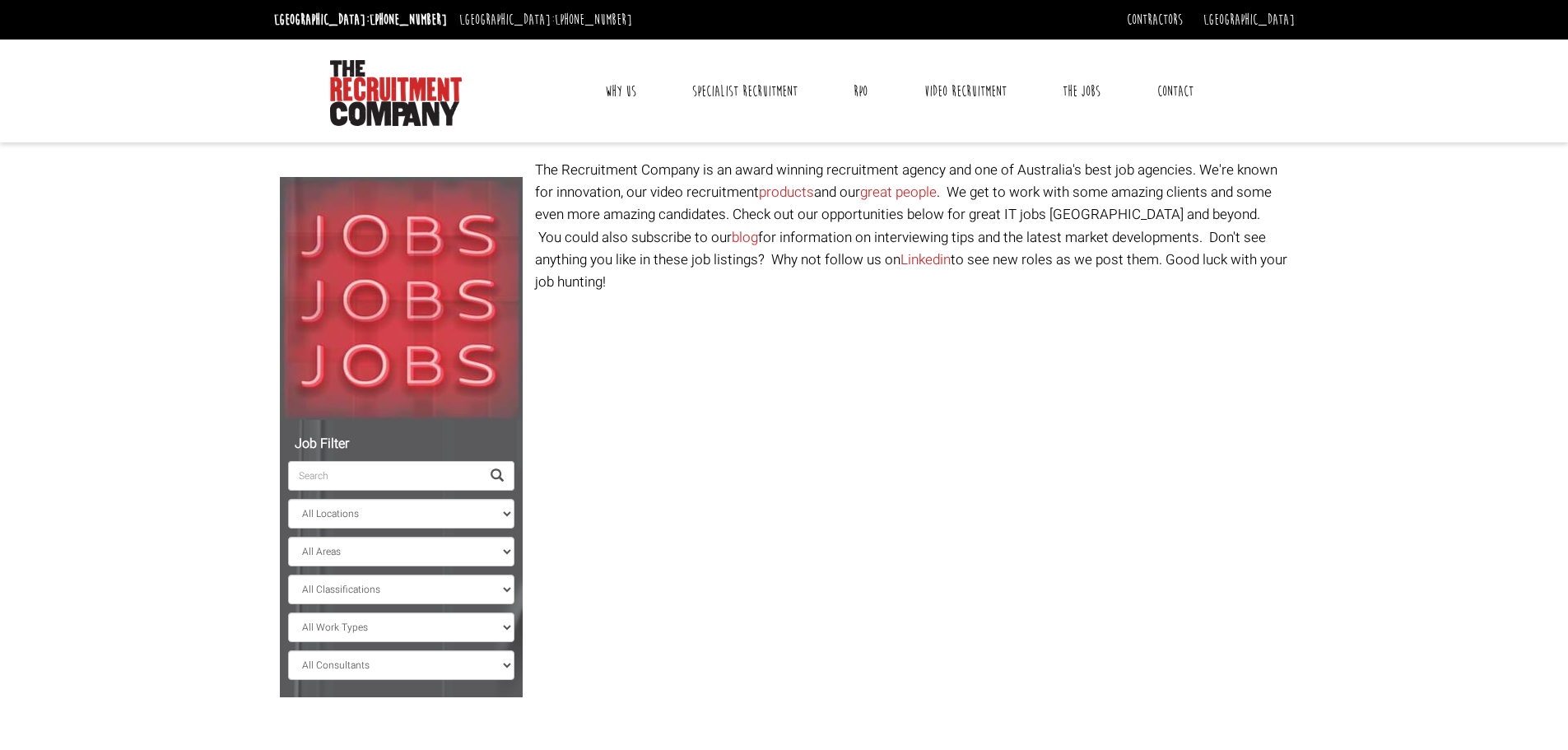
select select "[GEOGRAPHIC_DATA]"
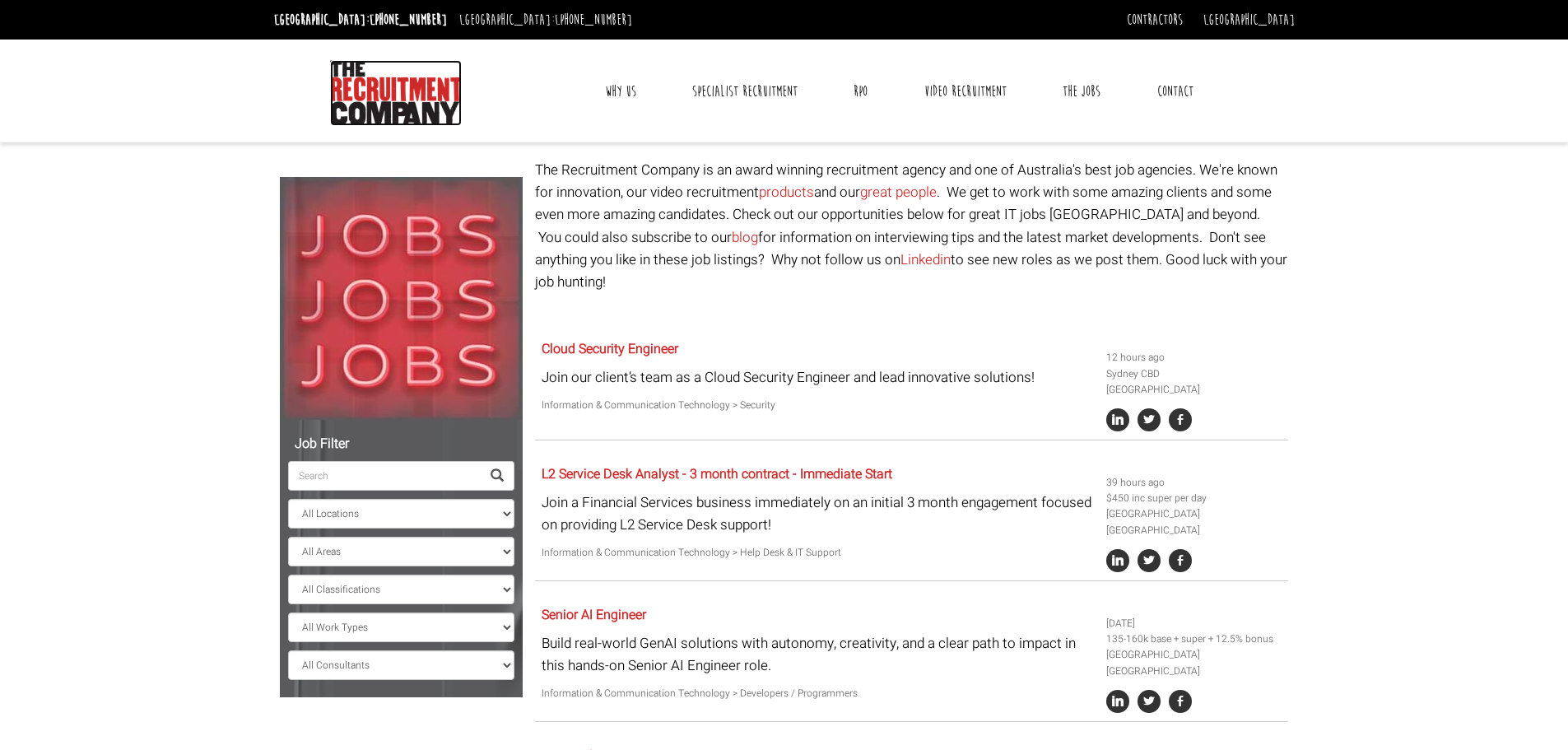
click at [436, 77] on img at bounding box center [396, 93] width 132 height 66
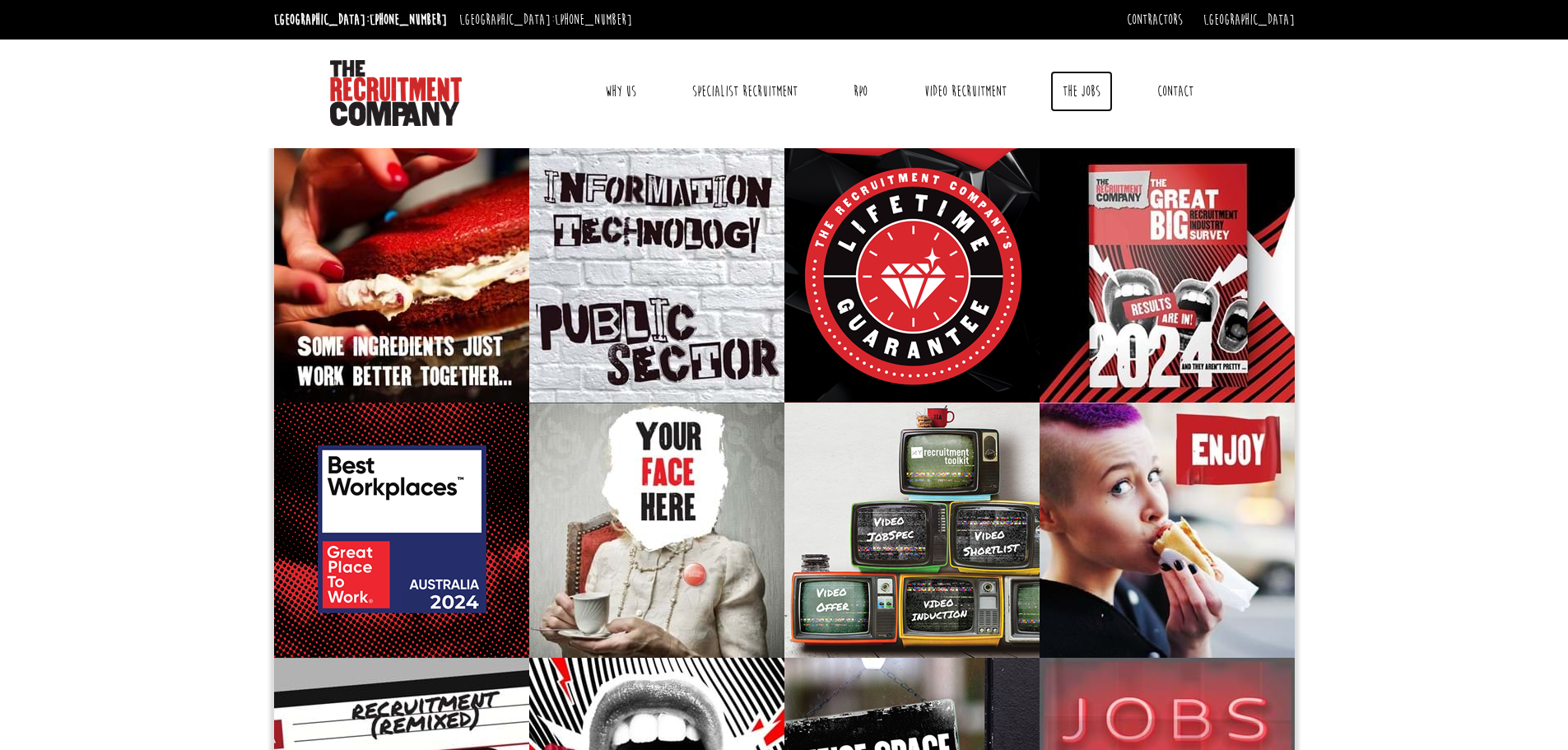
click at [1076, 94] on link "The Jobs" at bounding box center [1081, 91] width 63 height 41
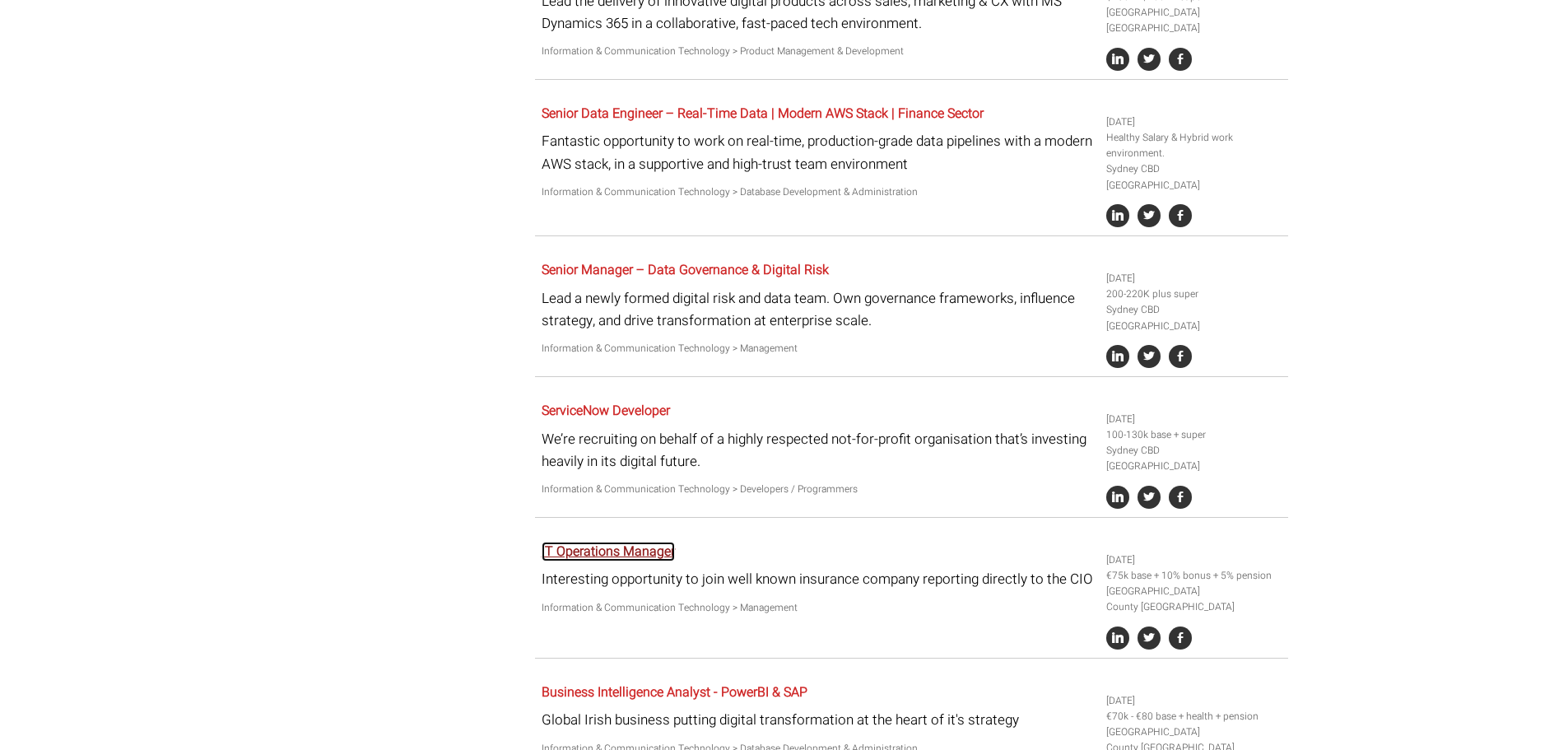
scroll to position [1514, 0]
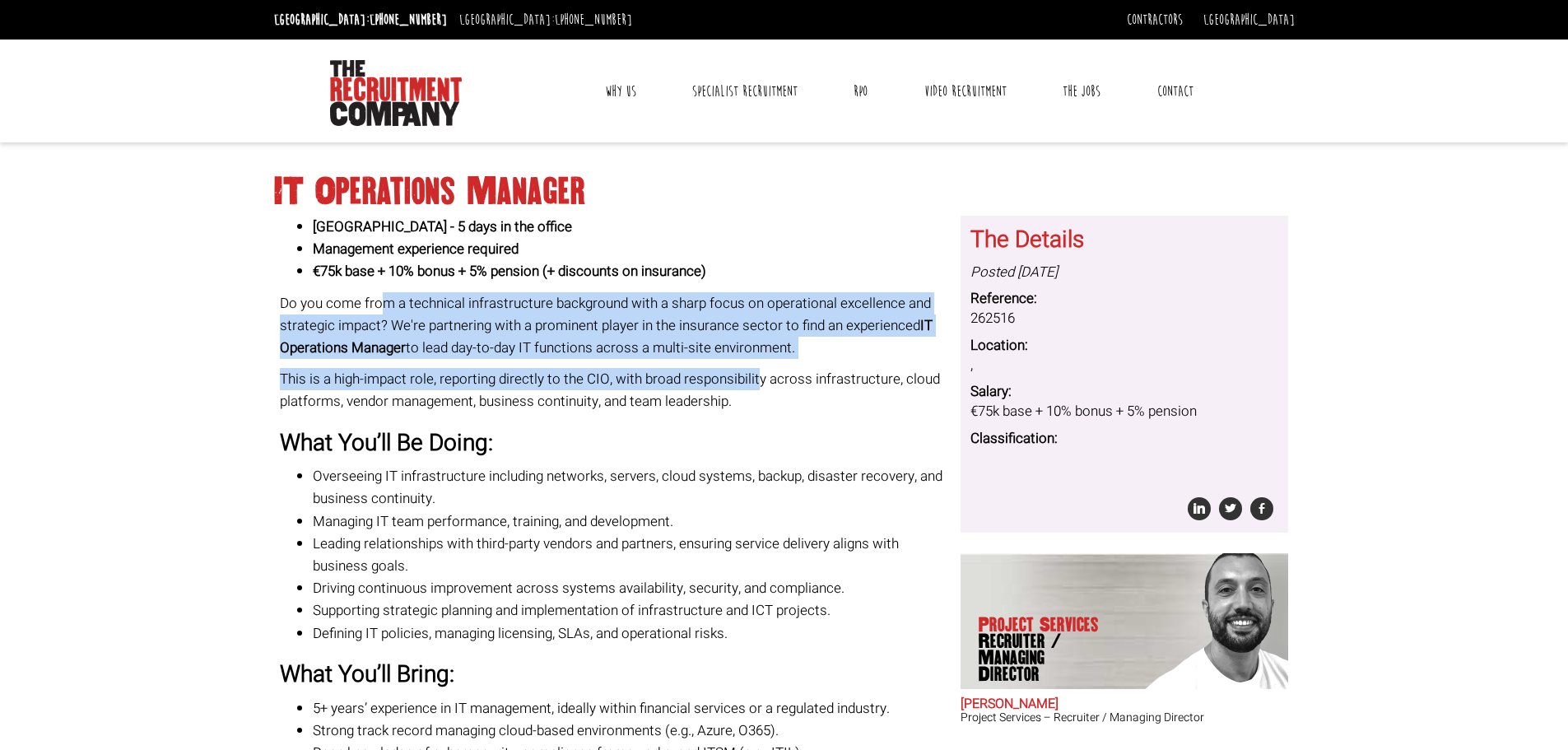
drag, startPoint x: 385, startPoint y: 304, endPoint x: 759, endPoint y: 382, distance: 381.9
click at [759, 382] on div "West Dublin - 5 days in the office Management experience required €75k base + 1…" at bounding box center [614, 588] width 668 height 744
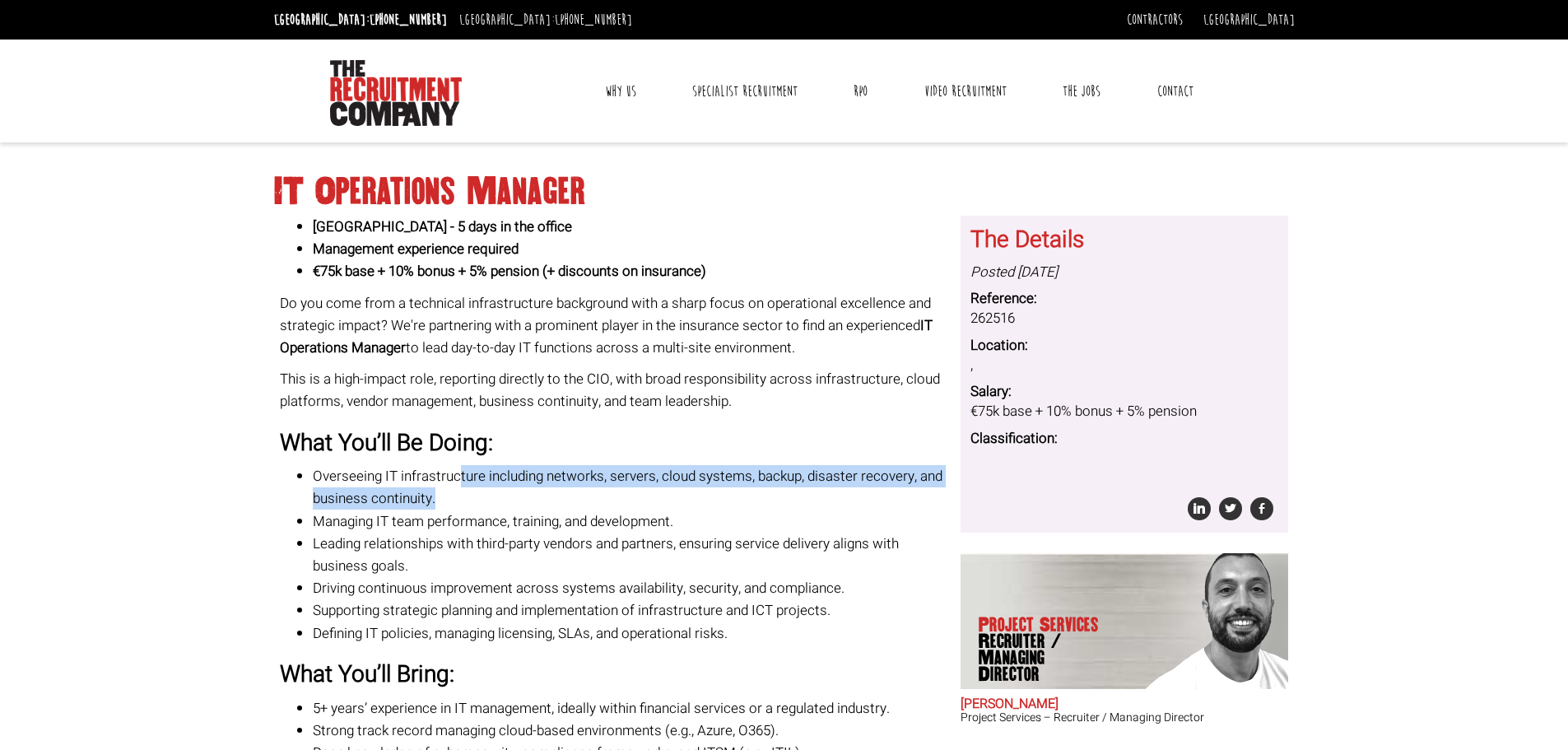
drag, startPoint x: 550, startPoint y: 491, endPoint x: 594, endPoint y: 492, distance: 44.5
click at [594, 492] on li "Overseeing IT infrastructure including networks, servers, cloud systems, backup…" at bounding box center [631, 487] width 636 height 44
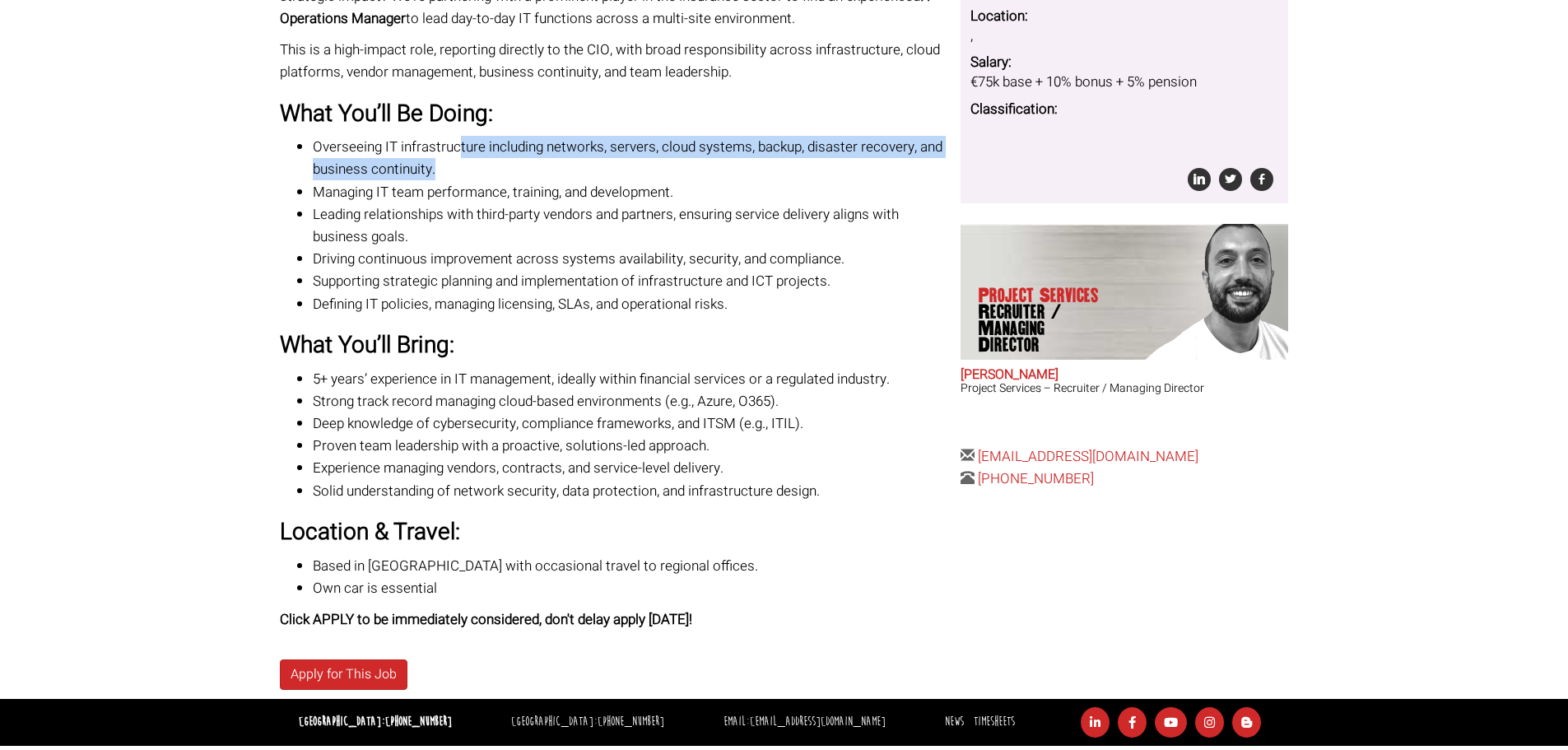
scroll to position [399, 0]
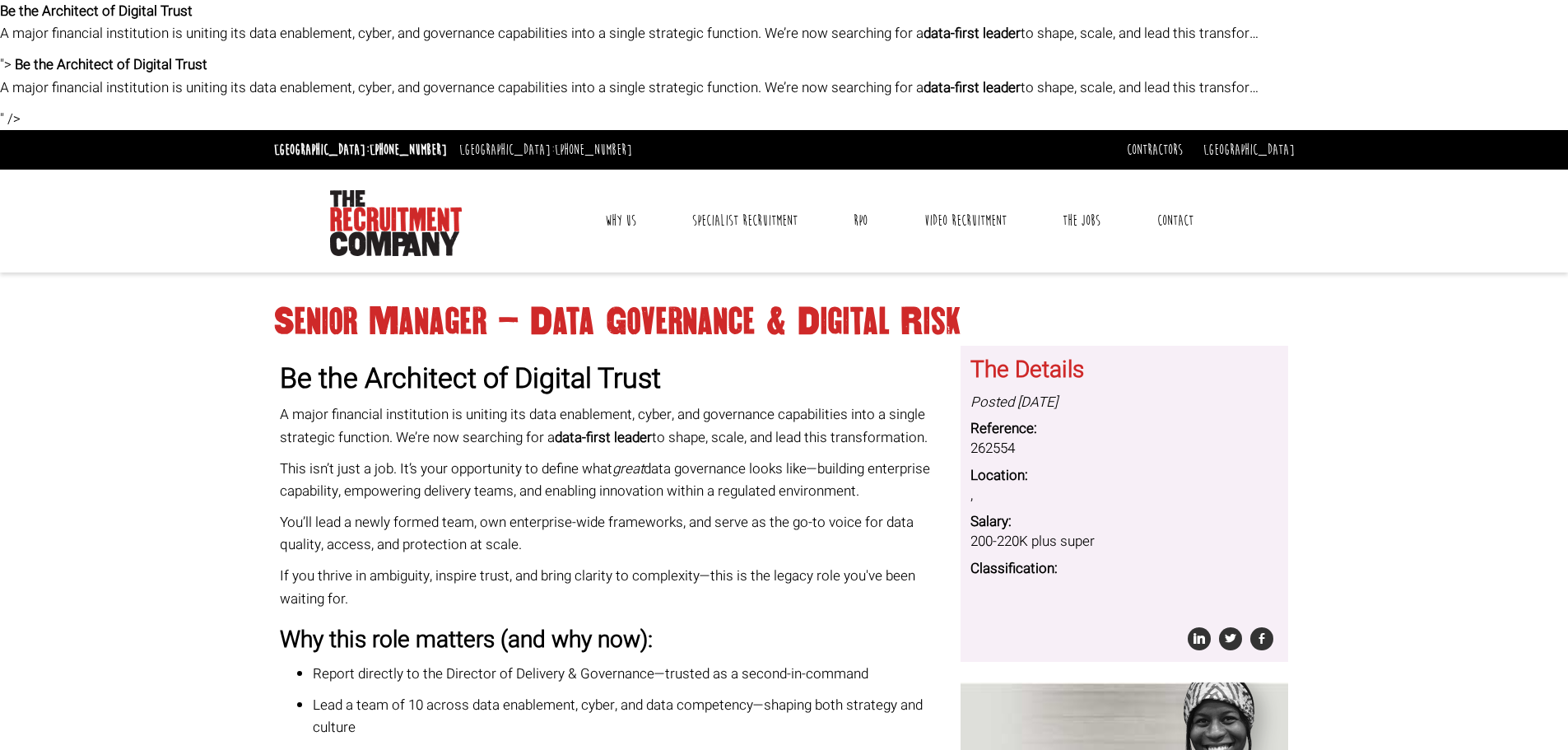
click at [516, 394] on strong "Be the Architect of Digital Trust" at bounding box center [470, 378] width 381 height 41
click at [515, 383] on strong "Be the Architect of Digital Trust" at bounding box center [470, 378] width 381 height 41
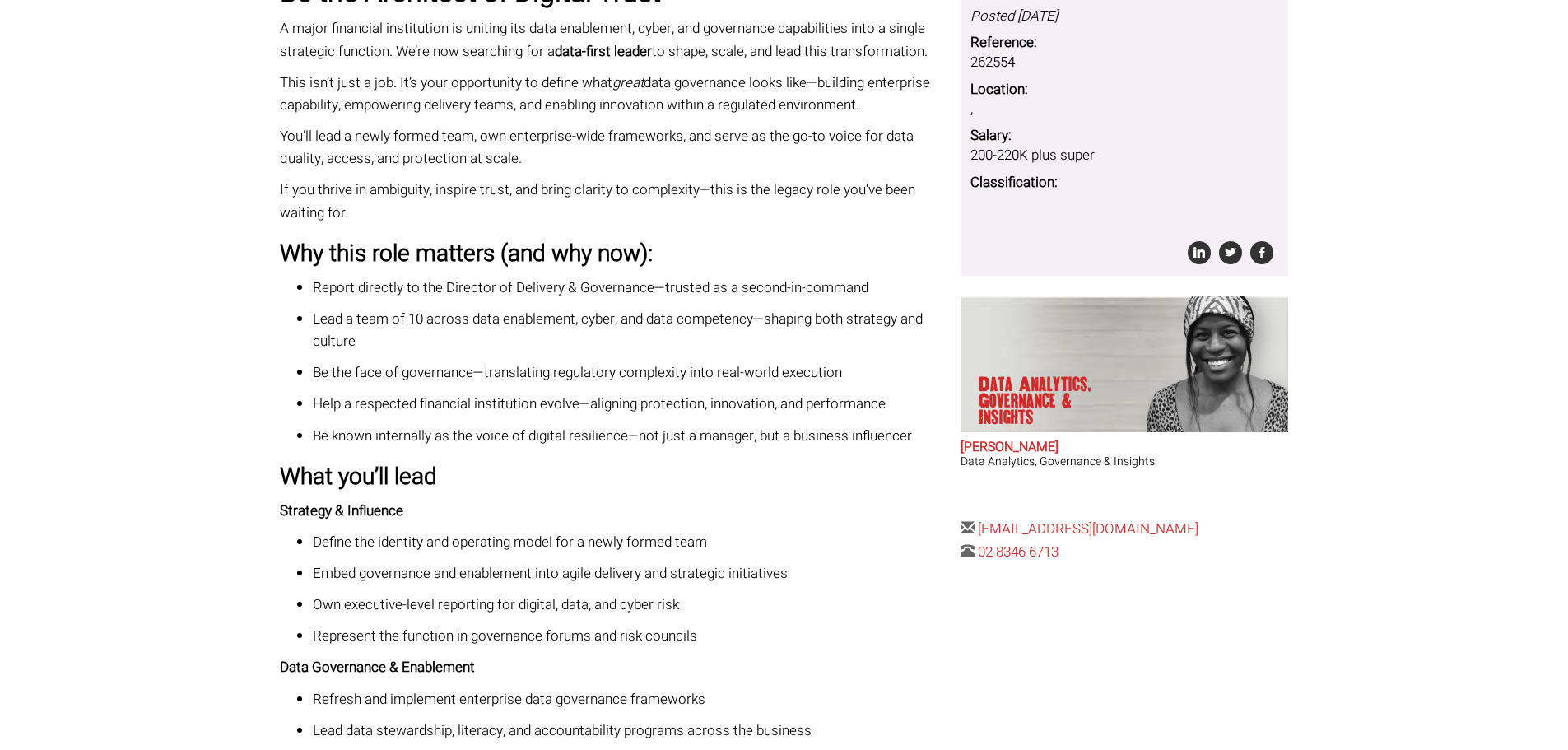
scroll to position [412, 0]
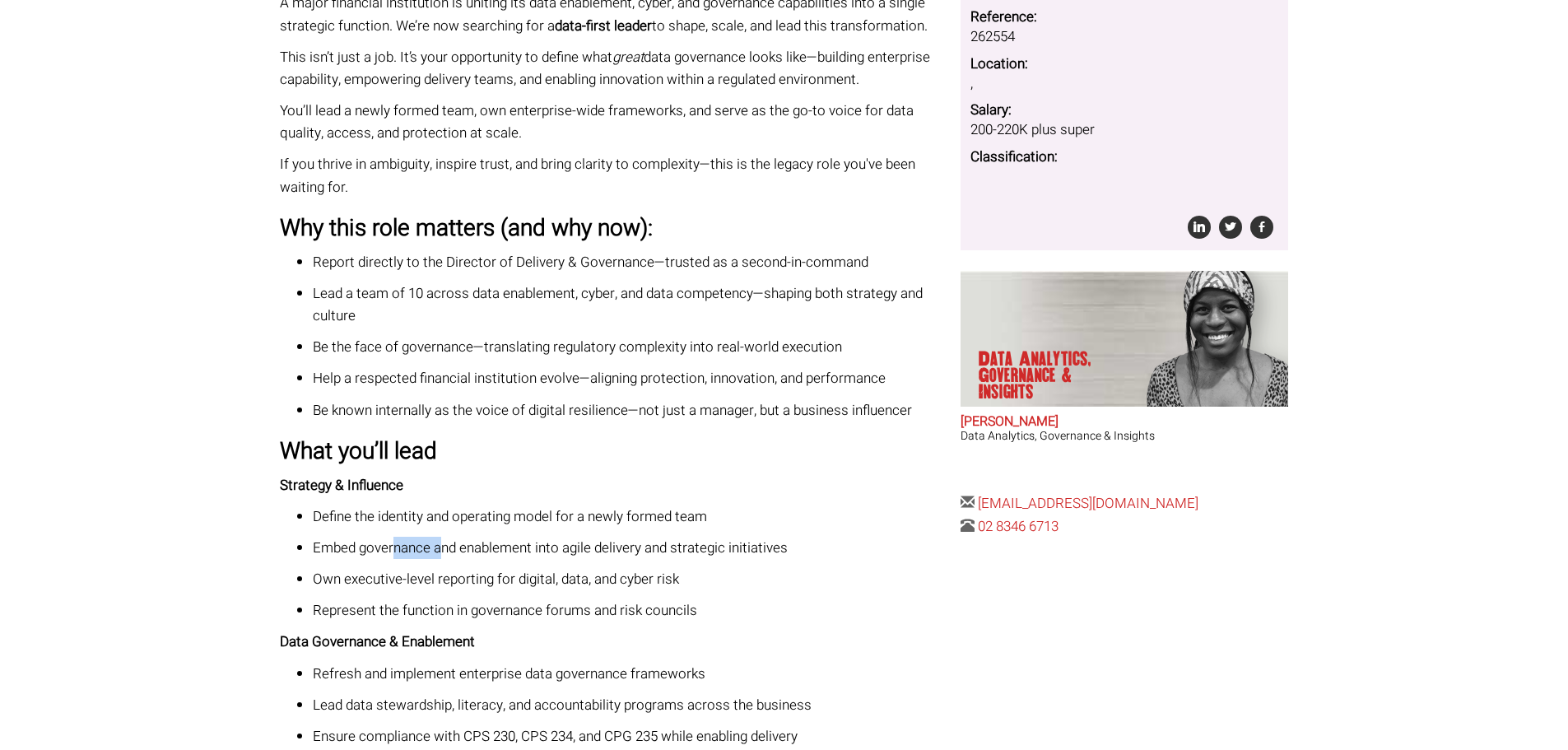
drag, startPoint x: 394, startPoint y: 551, endPoint x: 442, endPoint y: 551, distance: 47.7
click at [442, 551] on p "Embed governance and enablement into agile delivery and strategic initiatives" at bounding box center [631, 548] width 636 height 22
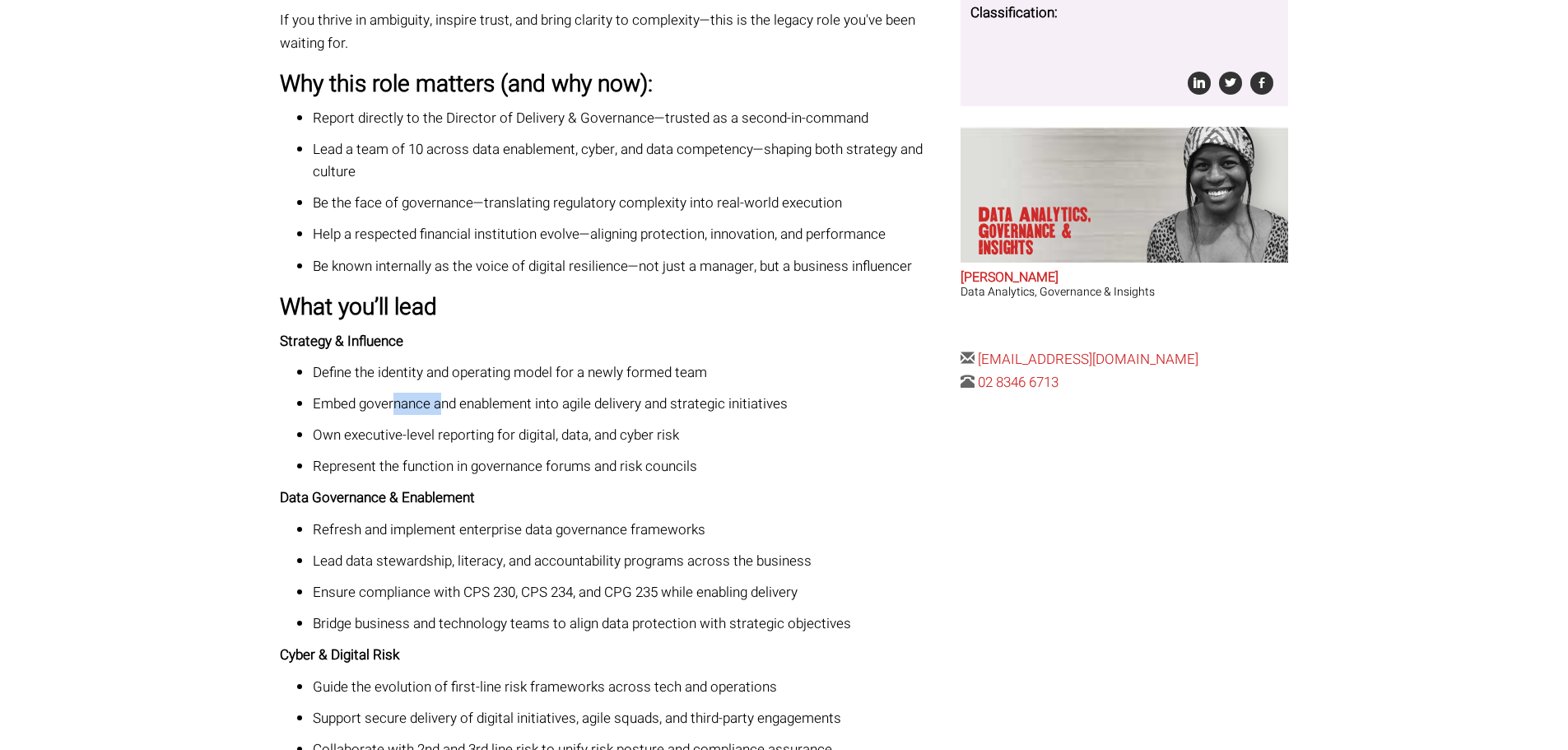
scroll to position [576, 0]
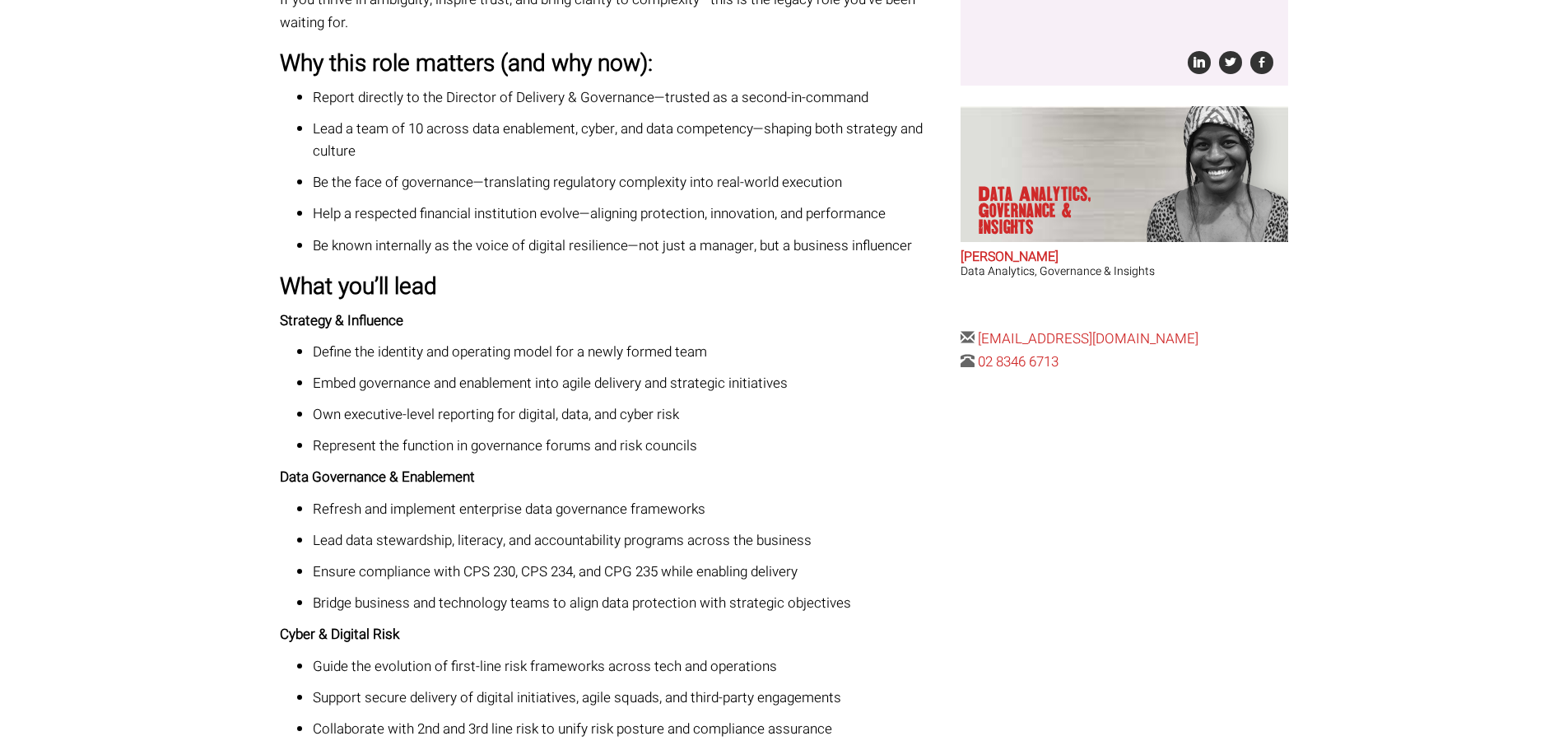
drag, startPoint x: 508, startPoint y: 555, endPoint x: 557, endPoint y: 558, distance: 49.5
click at [557, 558] on ul "Refresh and implement enterprise data governance frameworks Lead data stewardsh…" at bounding box center [614, 556] width 668 height 117
drag, startPoint x: 555, startPoint y: 564, endPoint x: 649, endPoint y: 566, distance: 93.9
click at [649, 566] on p "Ensure compliance with CPS 230, CPS 234, and CPG 235 while enabling delivery" at bounding box center [631, 572] width 636 height 22
click at [493, 581] on p "Ensure compliance with CPS 230, CPS 234, and CPG 235 while enabling delivery" at bounding box center [631, 572] width 636 height 22
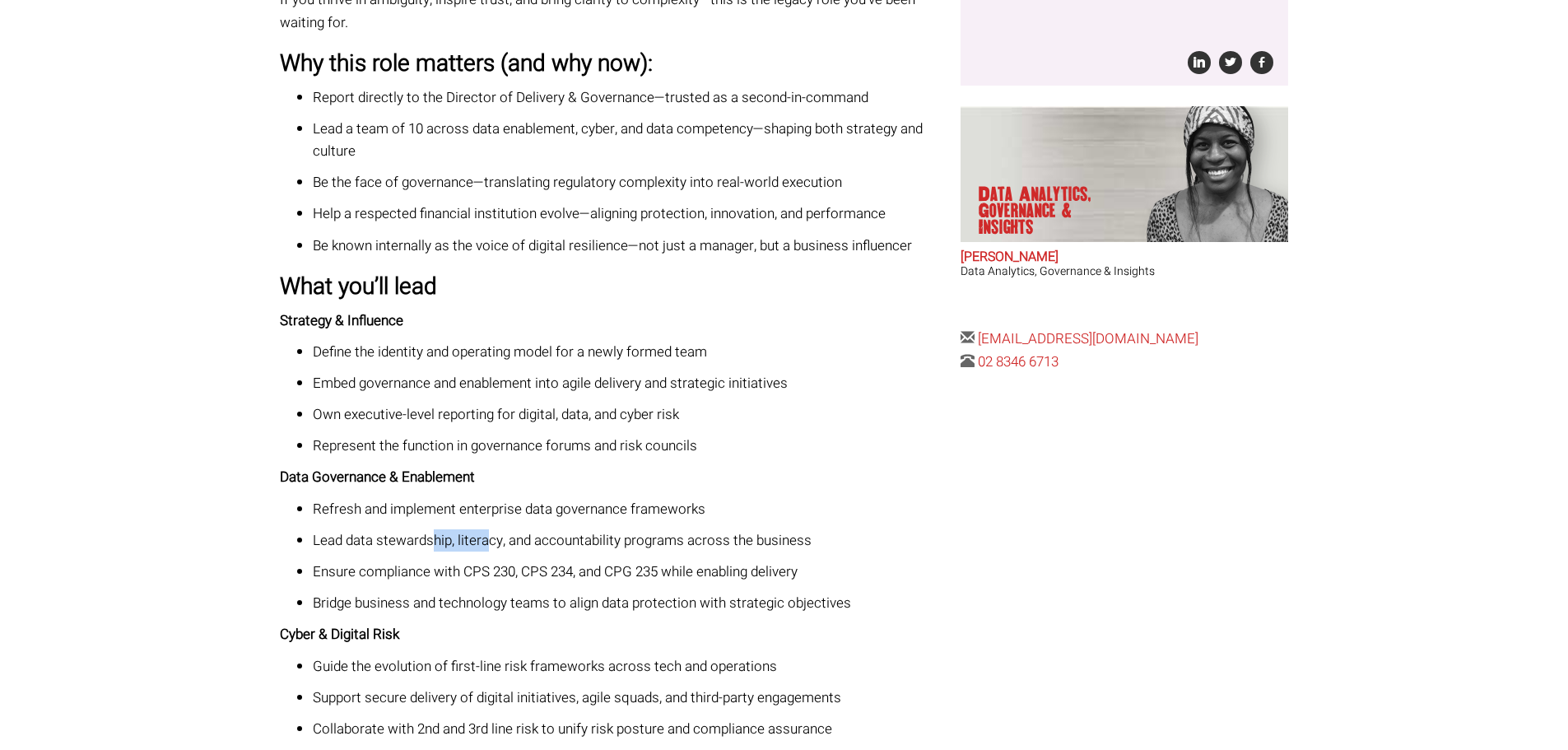
drag, startPoint x: 433, startPoint y: 541, endPoint x: 503, endPoint y: 553, distance: 71.1
click at [501, 552] on p "Lead data stewardship, literacy, and accountability programs across the business" at bounding box center [631, 540] width 636 height 22
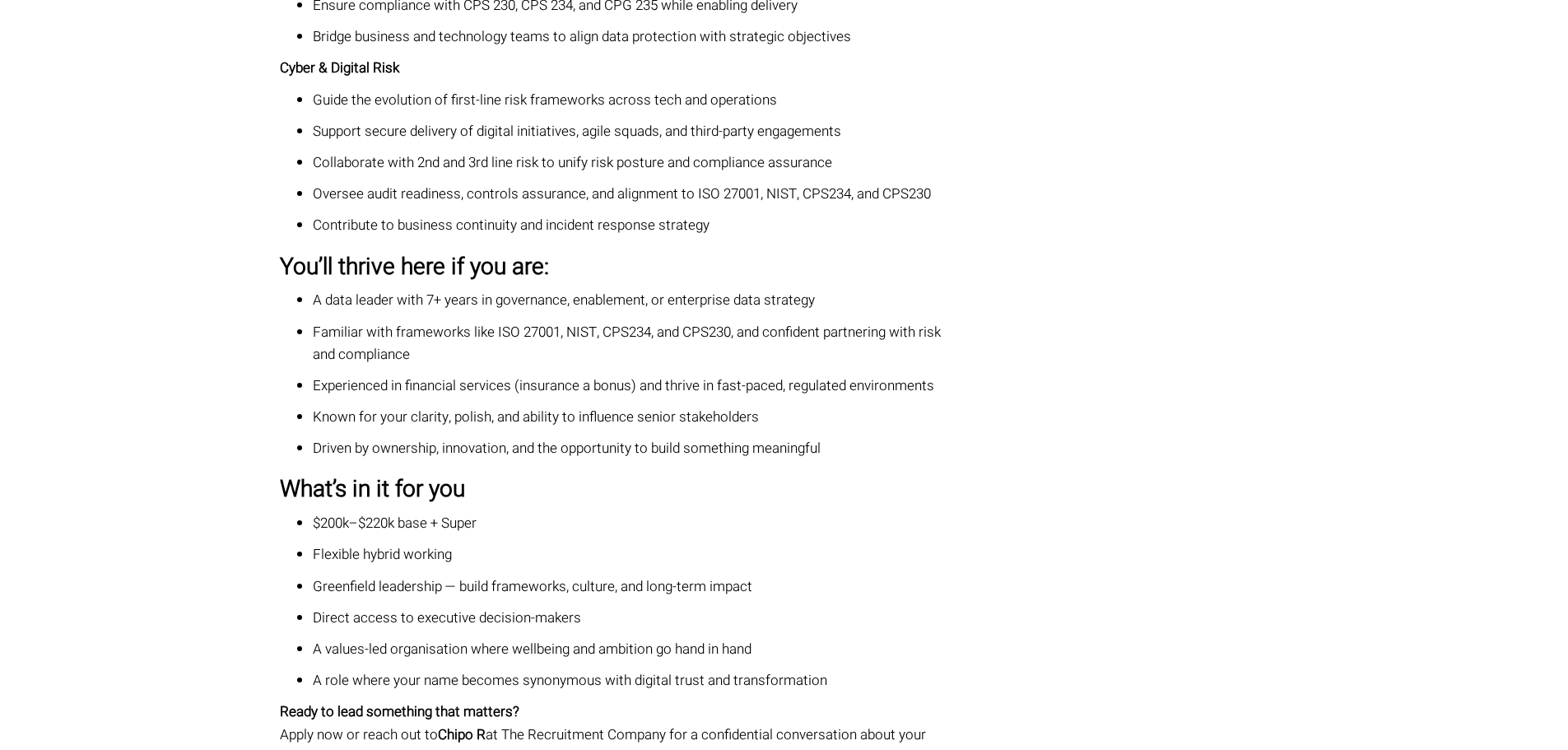
scroll to position [1153, 0]
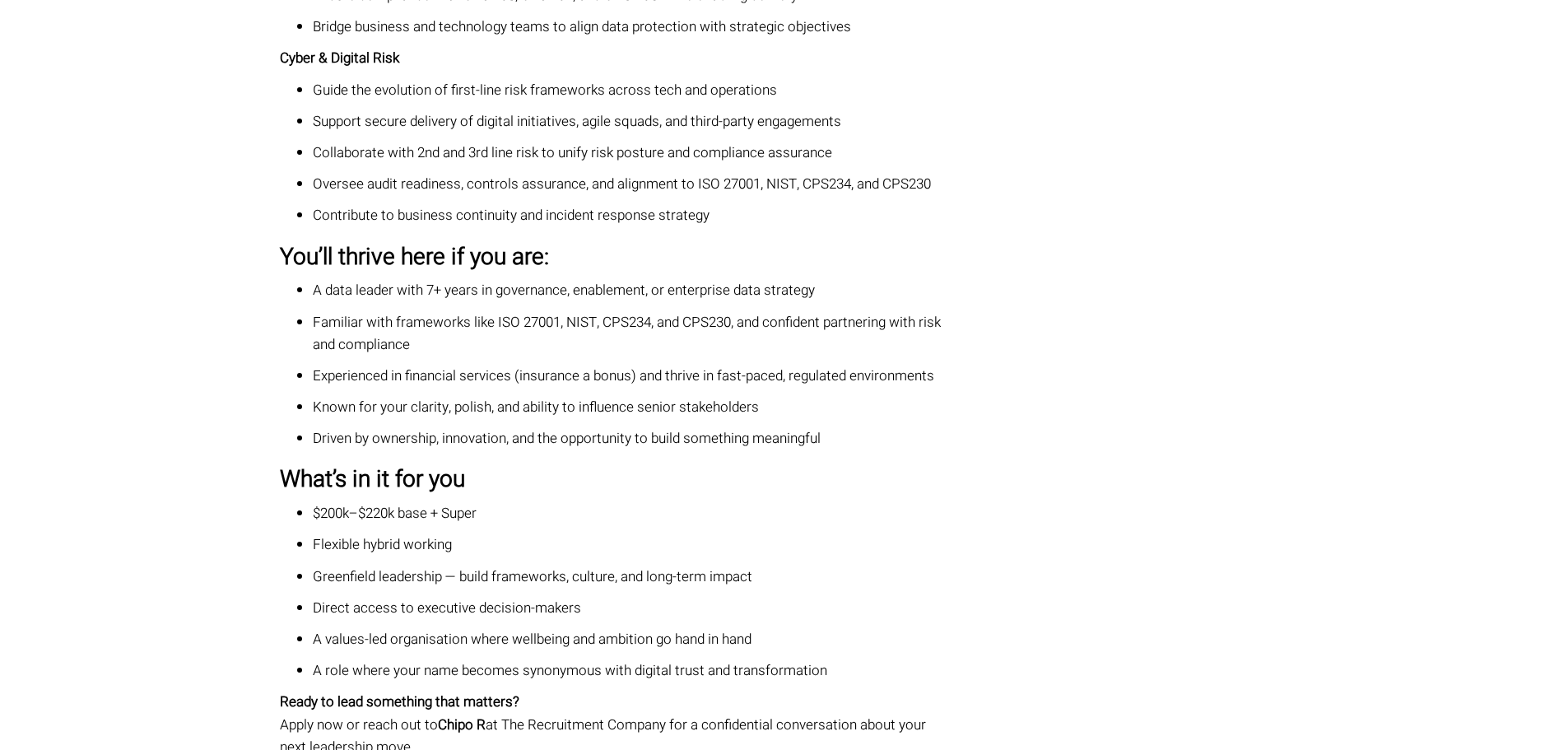
click at [406, 522] on p "$200k–$220k base + Super" at bounding box center [631, 513] width 636 height 22
click at [462, 533] on ul "$200k–$220k base + Super Flexible hybrid working Greenfield leadership — build …" at bounding box center [614, 591] width 668 height 179
drag, startPoint x: 468, startPoint y: 548, endPoint x: 488, endPoint y: 550, distance: 19.8
click at [488, 550] on p "Flexible hybrid working" at bounding box center [631, 544] width 636 height 22
drag, startPoint x: 428, startPoint y: 569, endPoint x: 520, endPoint y: 577, distance: 92.6
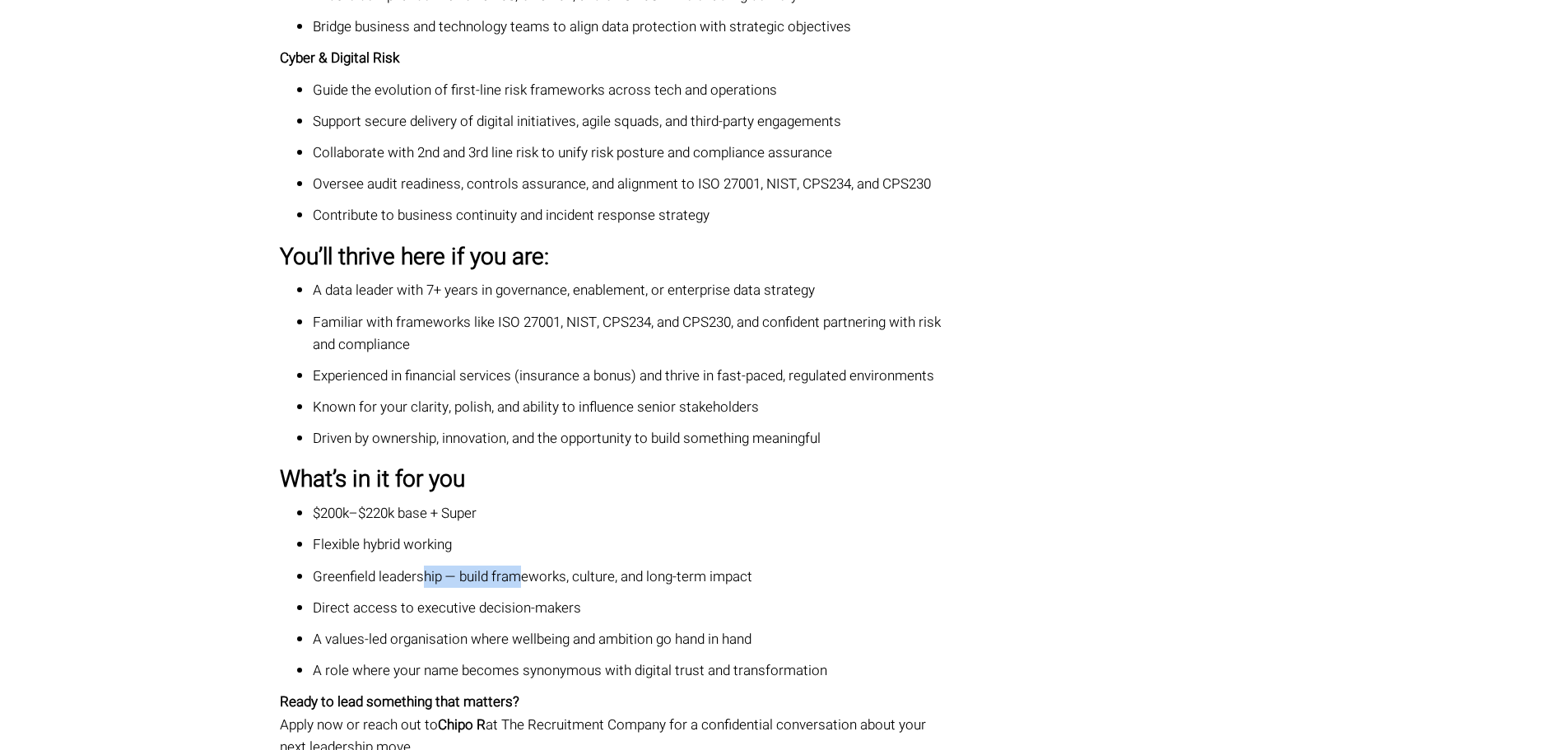
click at [519, 577] on p "Greenfield leadership — build frameworks, culture, and long-term impact" at bounding box center [631, 577] width 636 height 22
drag, startPoint x: 403, startPoint y: 310, endPoint x: 515, endPoint y: 322, distance: 111.7
click at [515, 322] on ul "A data leader with 7+ years in governance, enablement, or enterprise data strat…" at bounding box center [614, 364] width 668 height 170
drag, startPoint x: 451, startPoint y: 290, endPoint x: 549, endPoint y: 300, distance: 98.6
click at [549, 300] on p "A data leader with 7+ years in governance, enablement, or enterprise data strat…" at bounding box center [631, 290] width 636 height 22
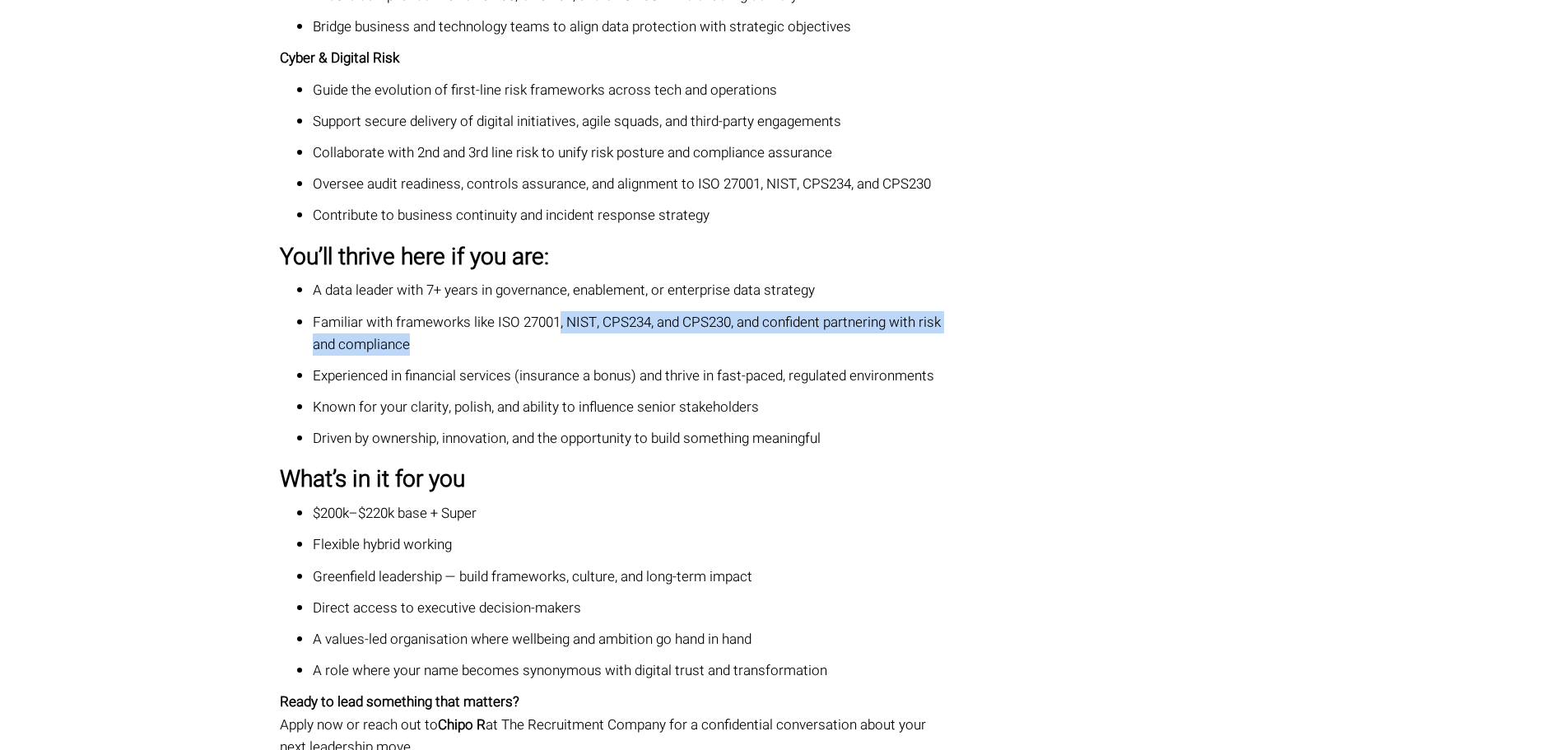
drag, startPoint x: 589, startPoint y: 332, endPoint x: 726, endPoint y: 356, distance: 139.7
click at [726, 341] on p "Familiar with frameworks like ISO 27001, NIST, CPS234, and CPS230, and confiden…" at bounding box center [631, 333] width 636 height 44
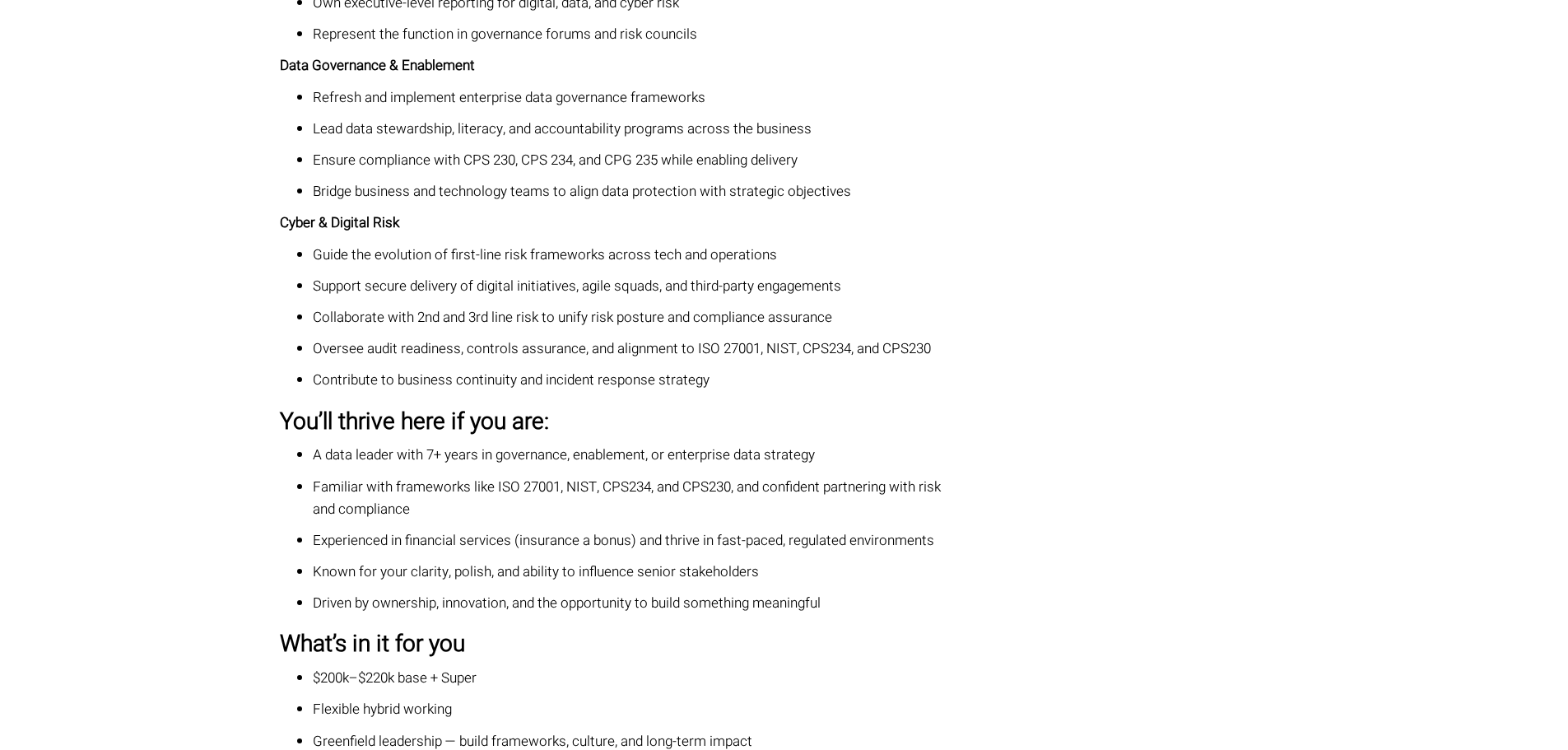
click at [426, 300] on ul "Guide the evolution of first-line risk frameworks across tech and operations Su…" at bounding box center [614, 318] width 668 height 148
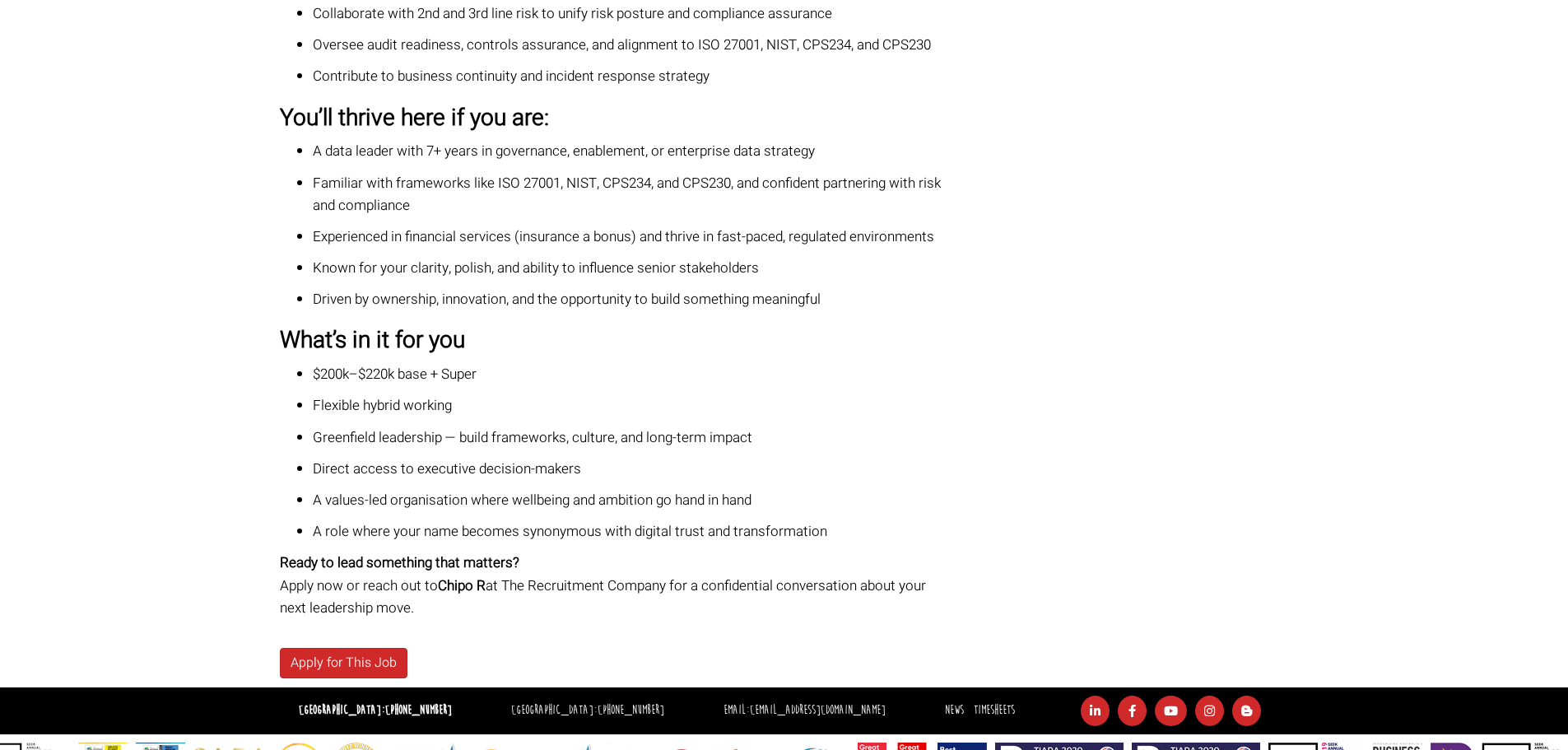
scroll to position [1350, 0]
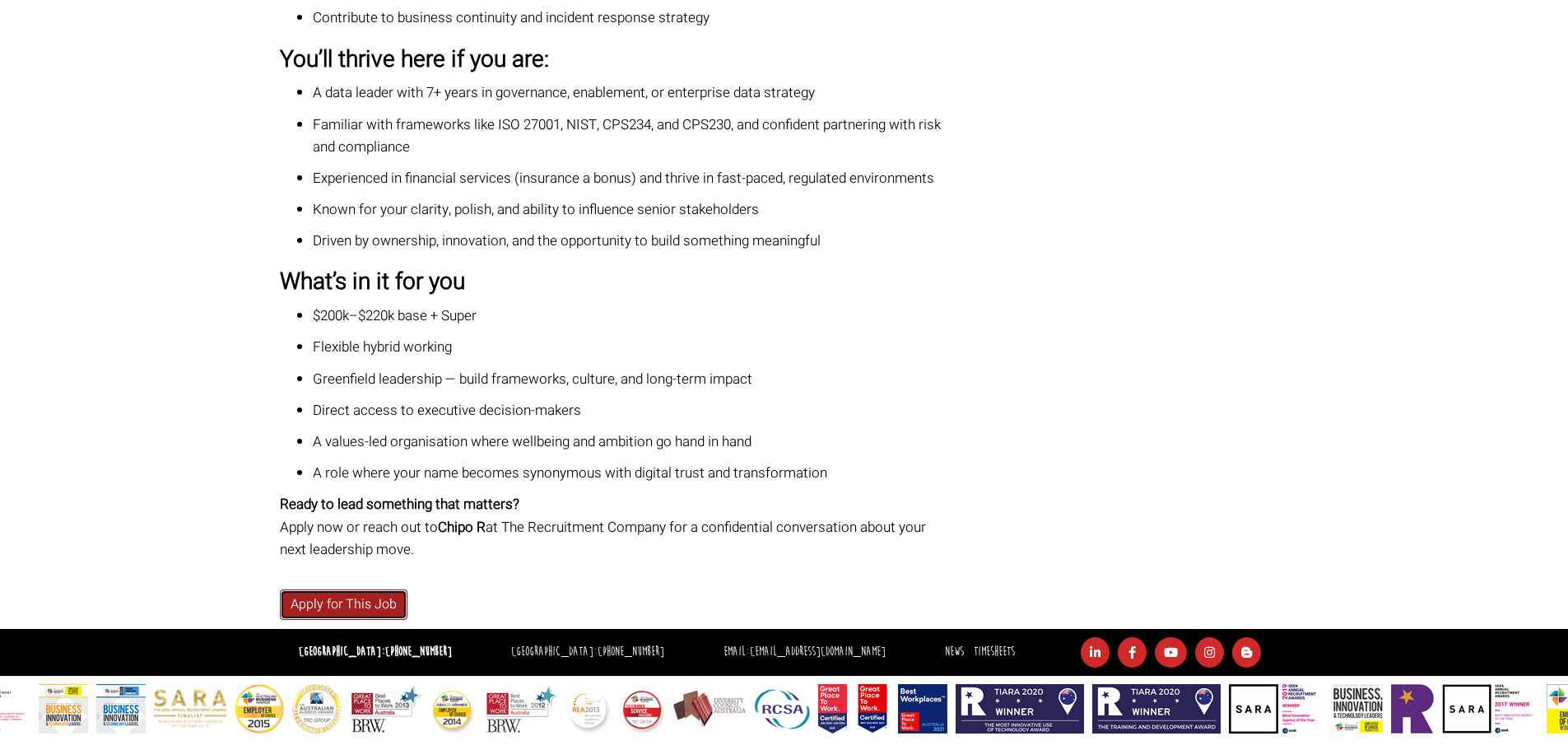
click at [361, 597] on link "Apply for This Job" at bounding box center [344, 604] width 128 height 30
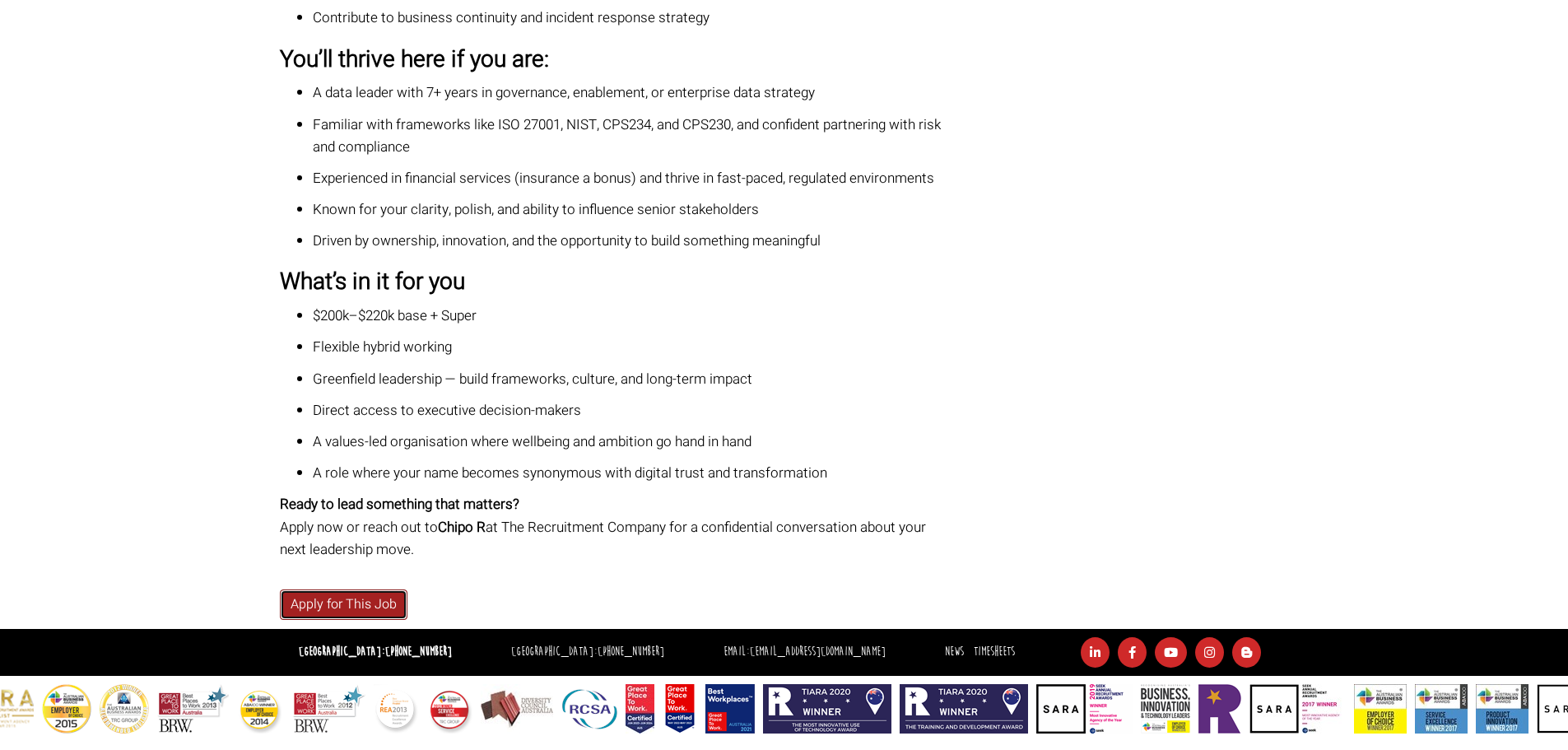
click at [353, 605] on link "Apply for This Job" at bounding box center [344, 604] width 128 height 30
